Goal: Information Seeking & Learning: Learn about a topic

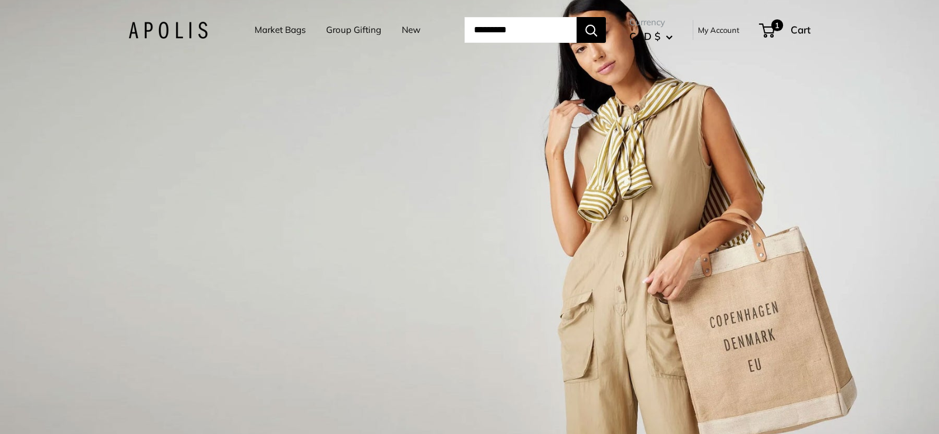
click at [429, 233] on div "1 / 3" at bounding box center [469, 217] width 939 height 434
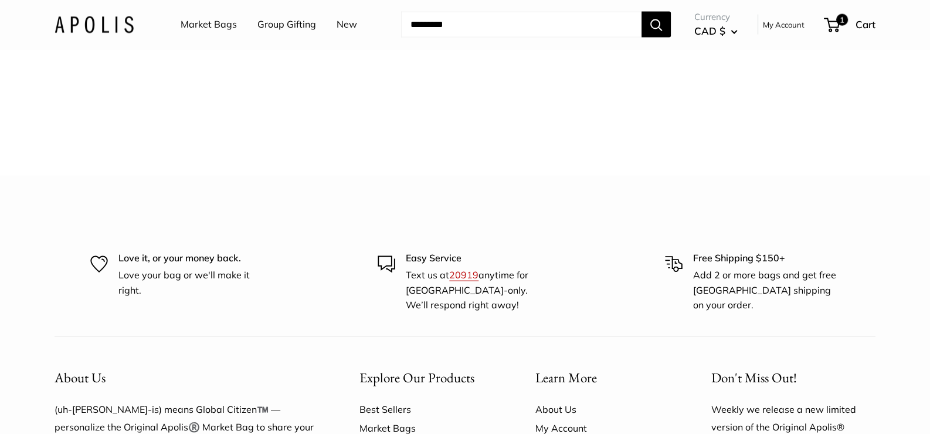
scroll to position [3659, 0]
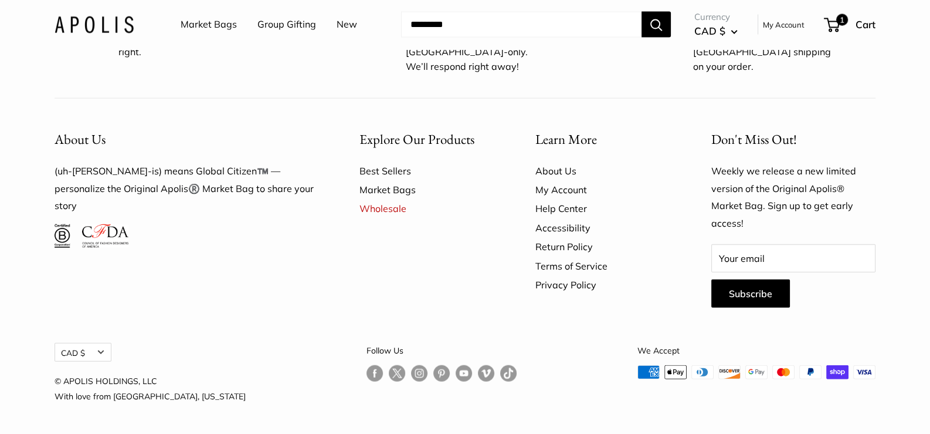
click at [563, 163] on link "About Us" at bounding box center [603, 170] width 135 height 19
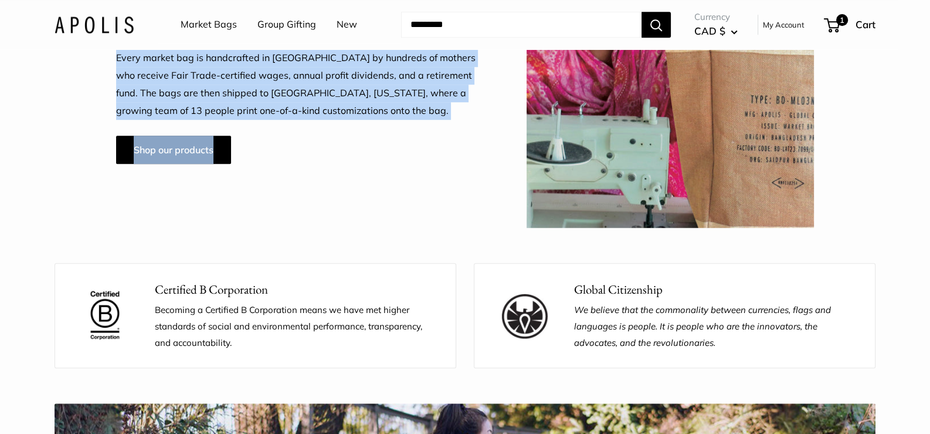
scroll to position [997, 0]
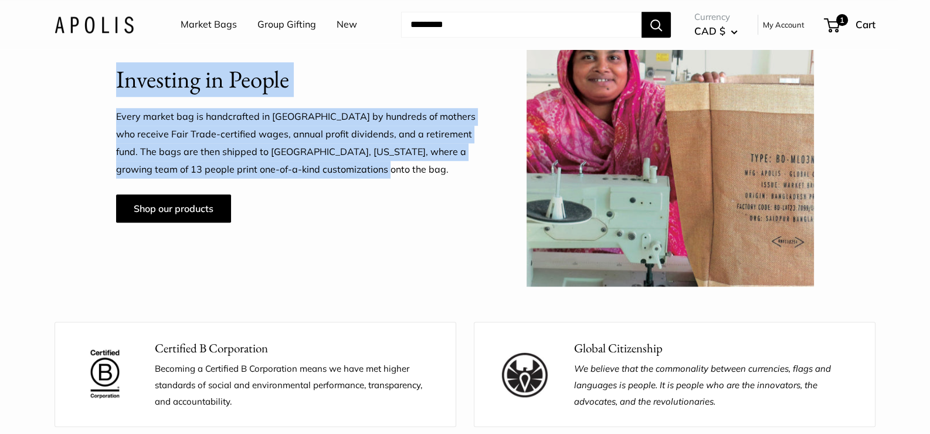
drag, startPoint x: 184, startPoint y: 171, endPoint x: 407, endPoint y: 170, distance: 223.5
copy main "Your purchase helps shape the kind of world we live in. Our model of Advocacy T…"
